Goal: Task Accomplishment & Management: Manage account settings

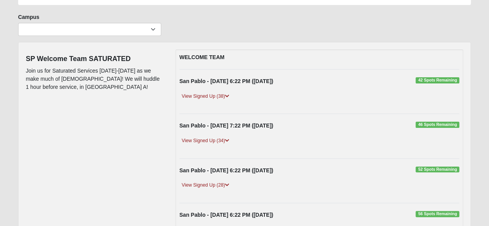
scroll to position [53, 0]
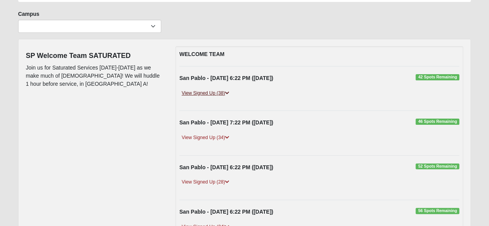
click at [197, 92] on link "View Signed Up (38)" at bounding box center [205, 93] width 52 height 8
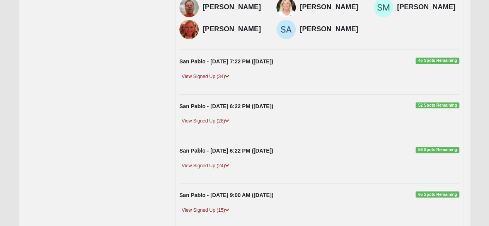
scroll to position [406, 0]
click at [205, 80] on link "View Signed Up (34)" at bounding box center [205, 76] width 52 height 8
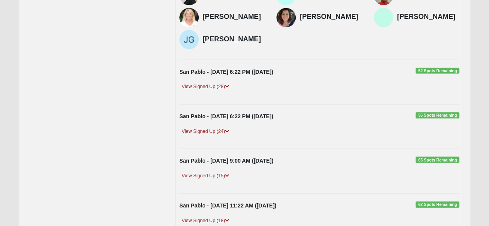
scroll to position [711, 0]
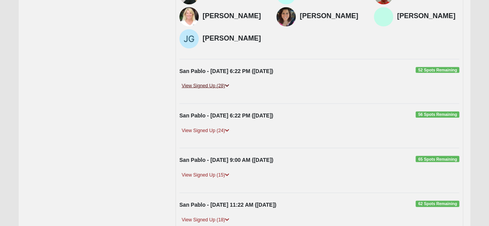
click at [209, 88] on link "View Signed Up (28)" at bounding box center [205, 86] width 52 height 8
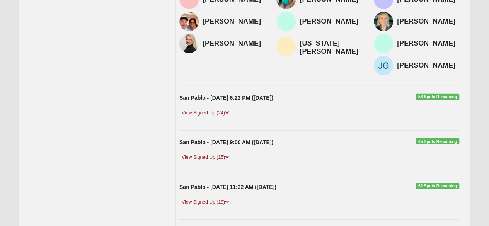
scroll to position [955, 0]
click at [200, 117] on link "View Signed Up (24)" at bounding box center [205, 113] width 52 height 8
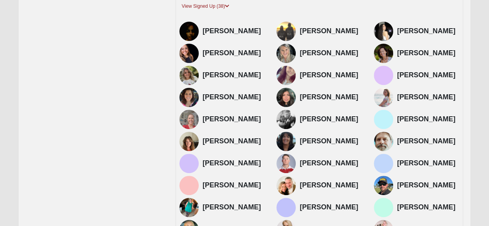
scroll to position [0, 0]
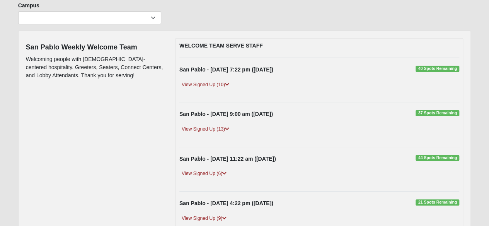
scroll to position [62, 0]
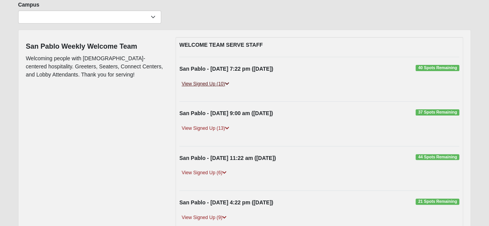
click at [198, 83] on link "View Signed Up (10)" at bounding box center [205, 84] width 52 height 8
